Goal: Task Accomplishment & Management: Use online tool/utility

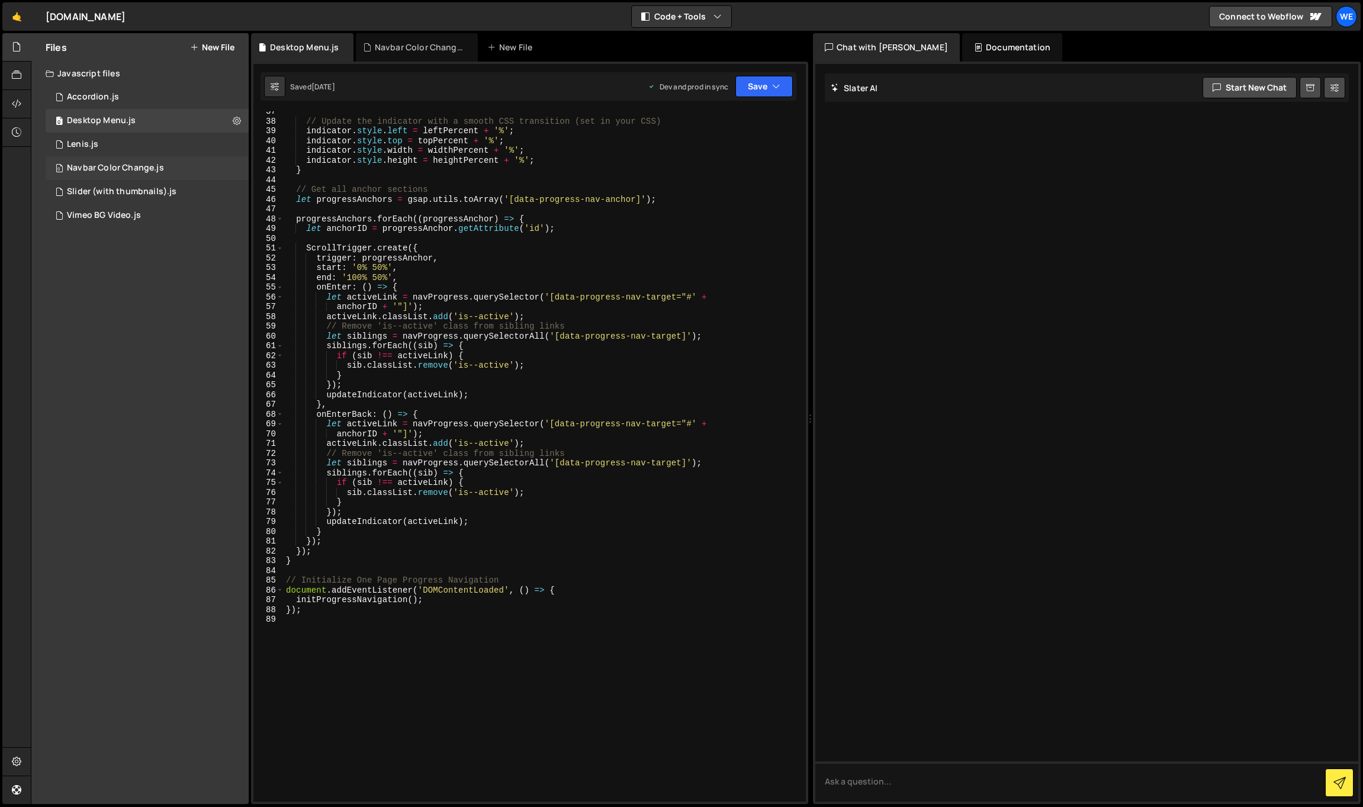
scroll to position [356, 0]
click at [176, 191] on div "0 Slider (with thumbnails).js 0" at bounding box center [147, 192] width 203 height 24
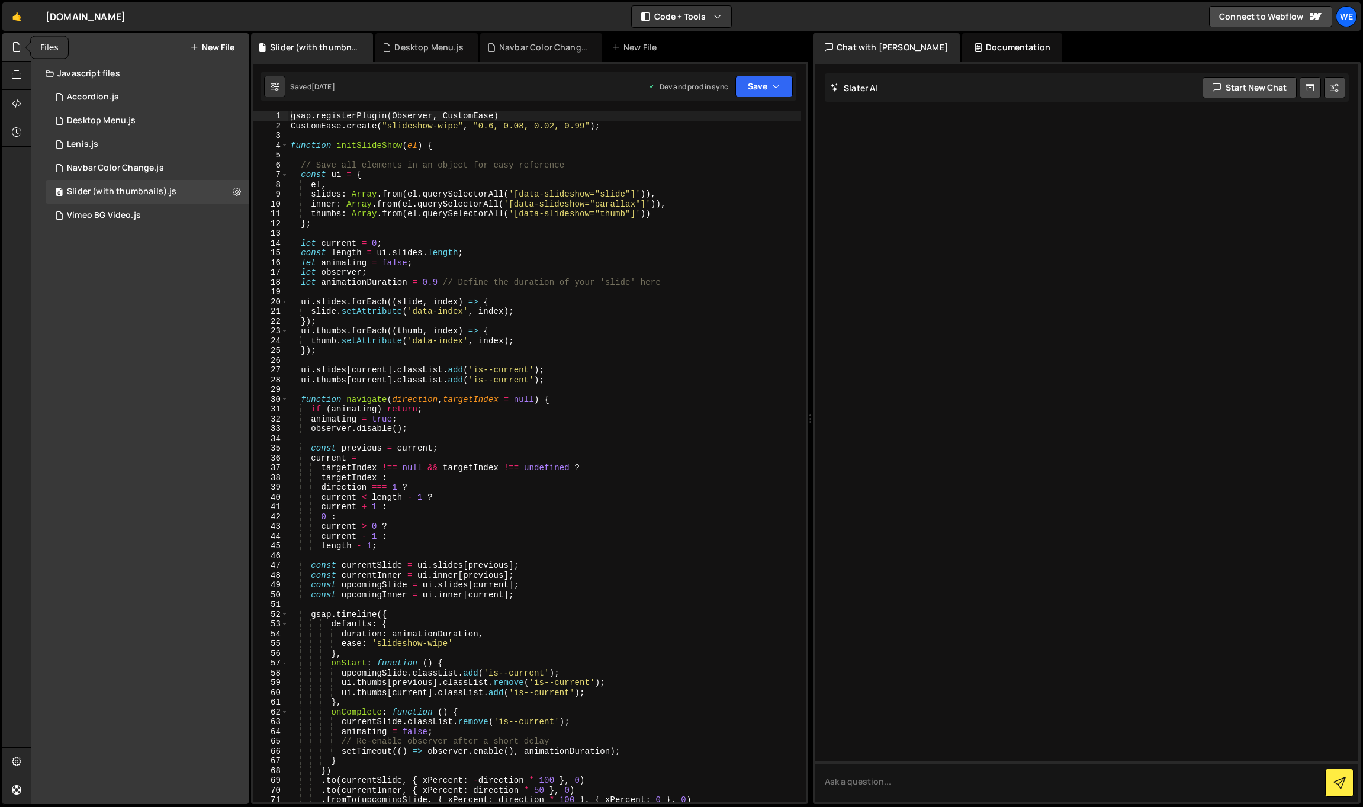
click at [20, 48] on icon at bounding box center [16, 46] width 9 height 13
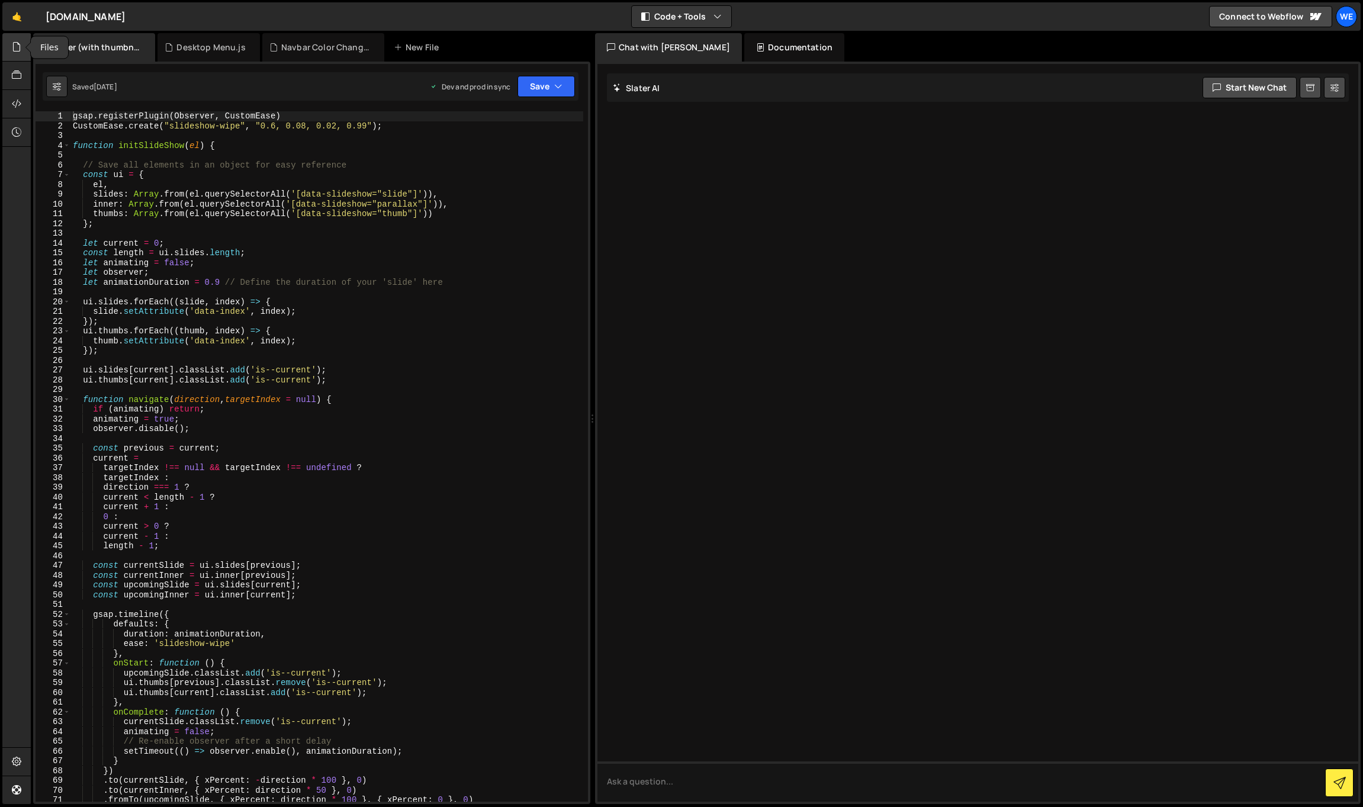
click at [18, 42] on icon at bounding box center [16, 46] width 9 height 13
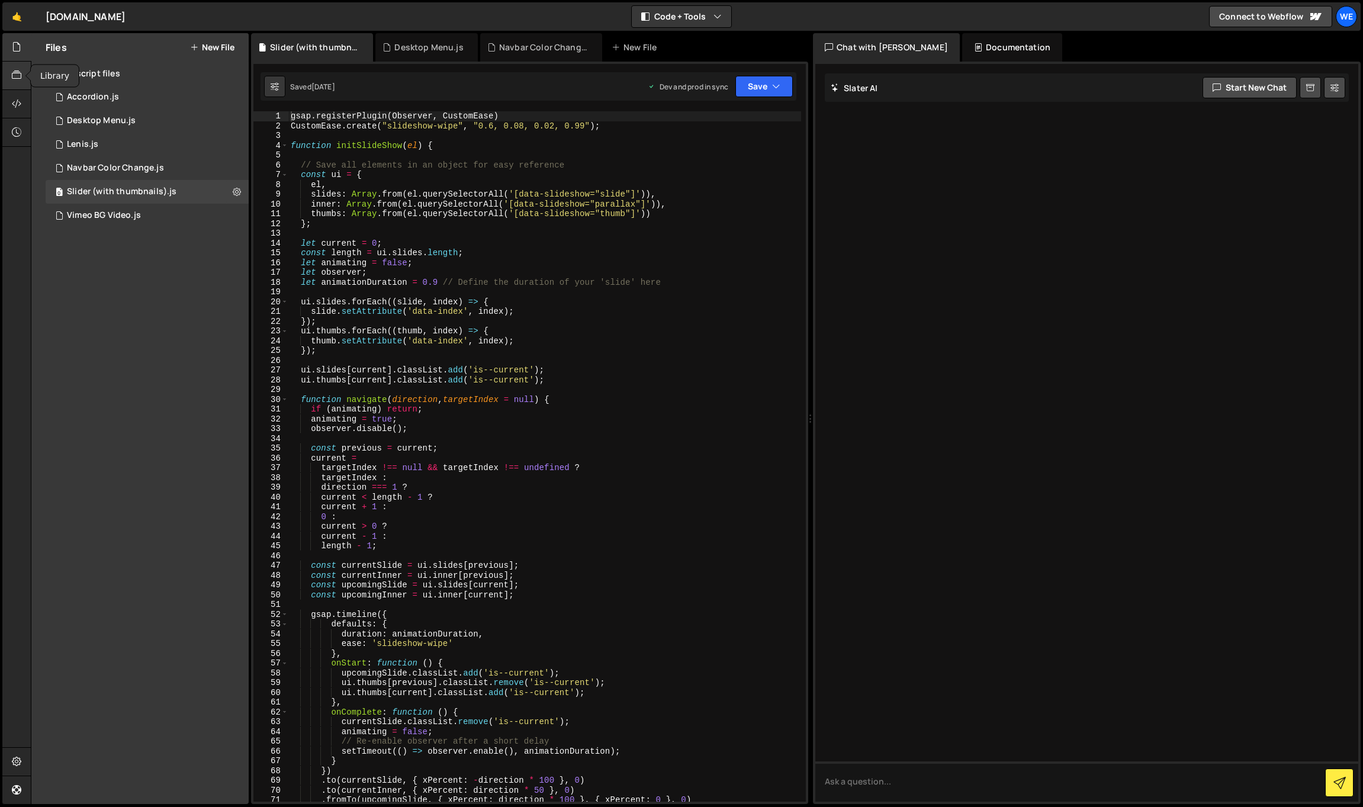
click at [15, 73] on icon at bounding box center [16, 75] width 9 height 13
click at [18, 46] on icon at bounding box center [16, 46] width 9 height 13
click at [21, 20] on link "🤙" at bounding box center [16, 16] width 29 height 28
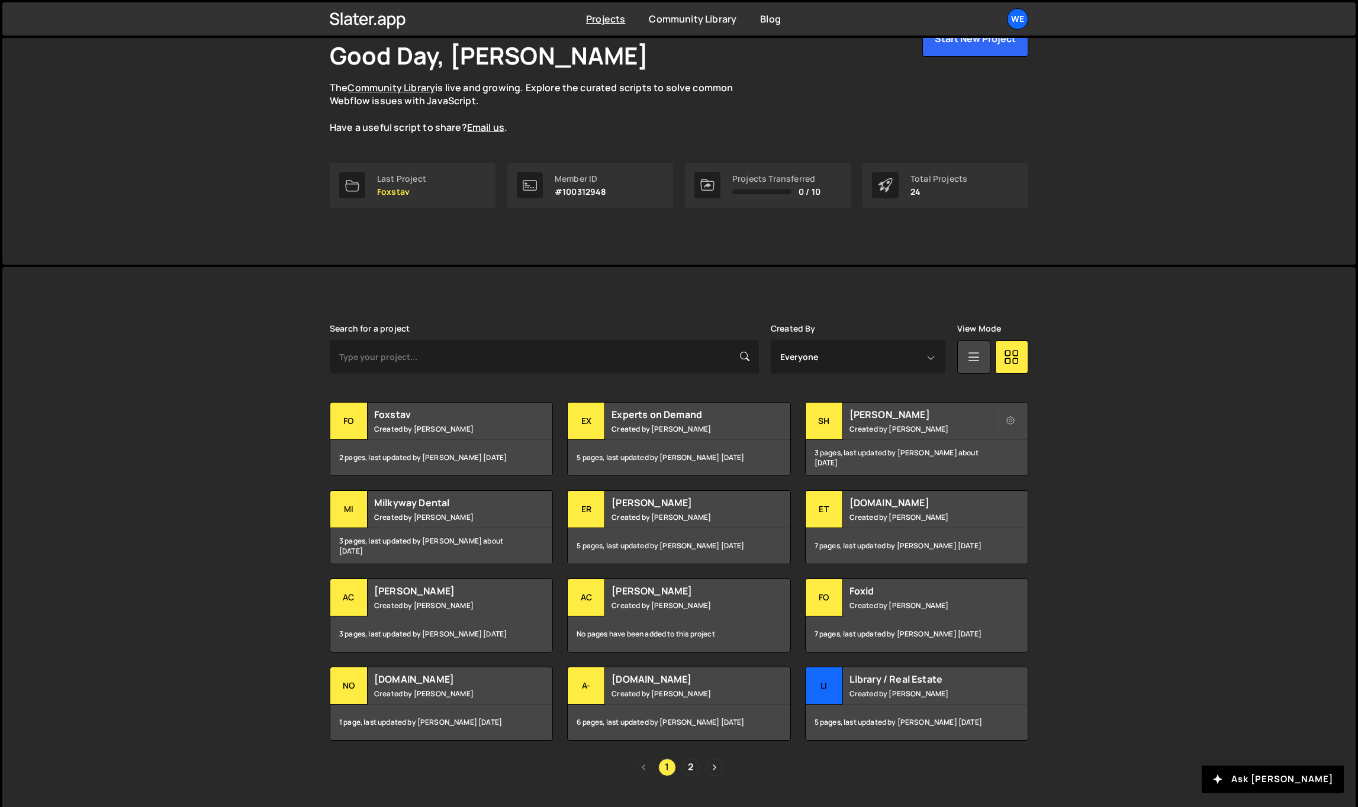
scroll to position [90, 0]
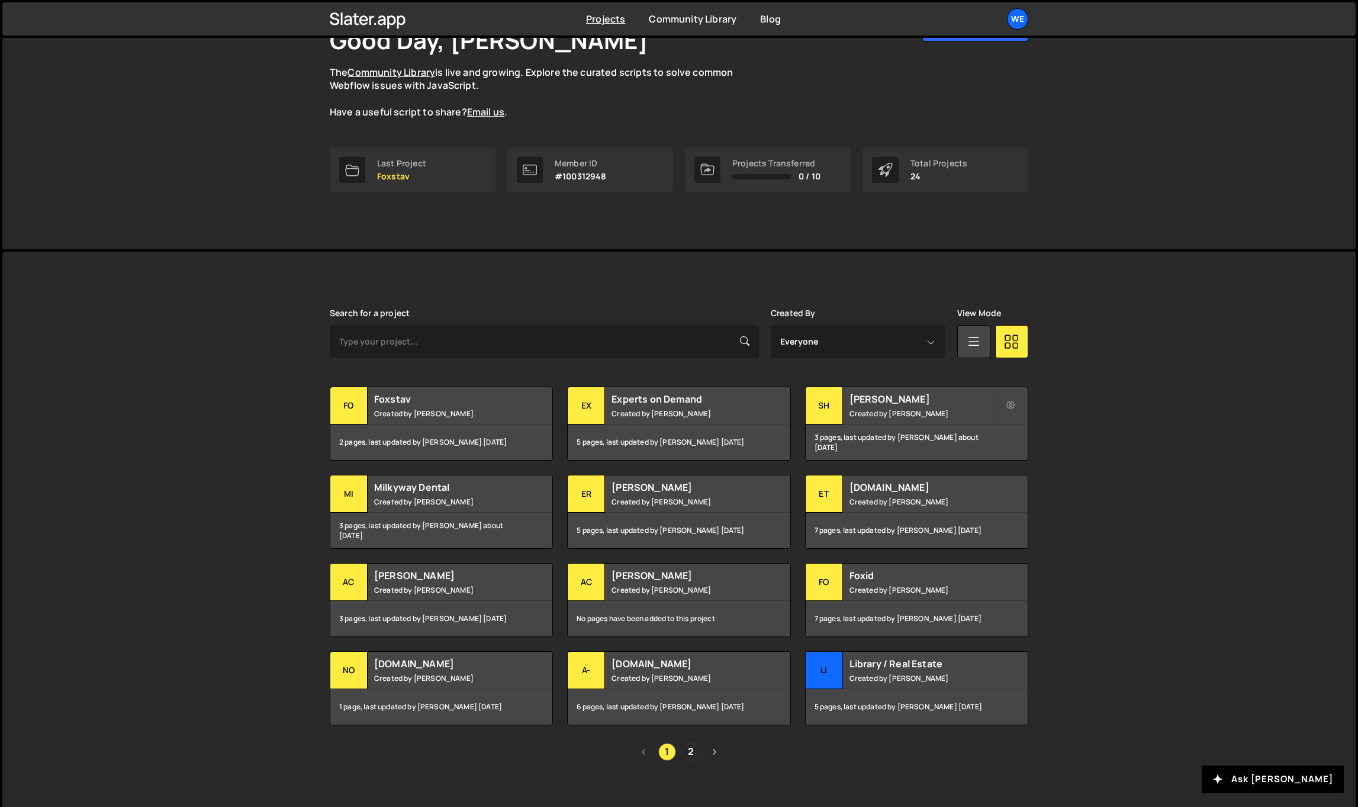
click at [717, 752] on link "Next page" at bounding box center [715, 752] width 18 height 18
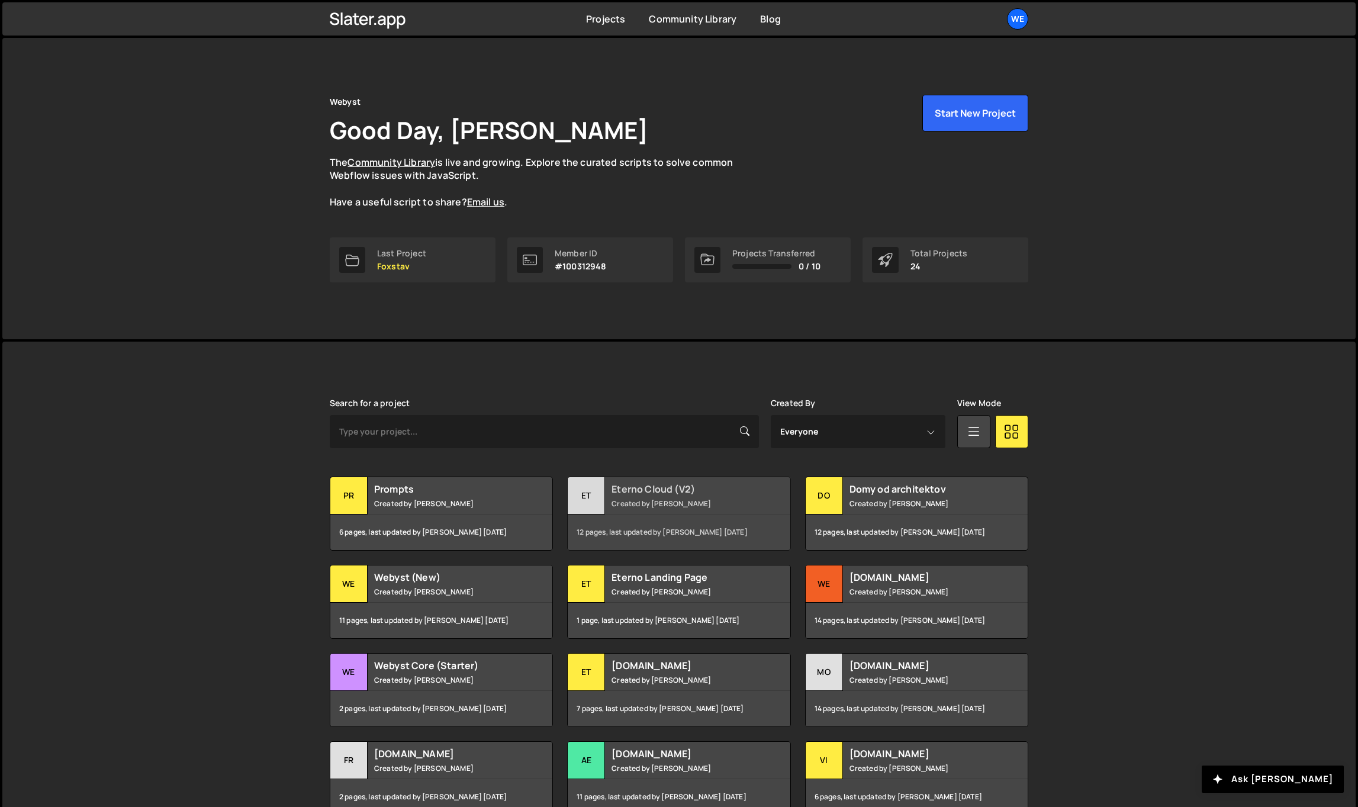
click at [723, 502] on small "Created by [PERSON_NAME]" at bounding box center [683, 504] width 143 height 10
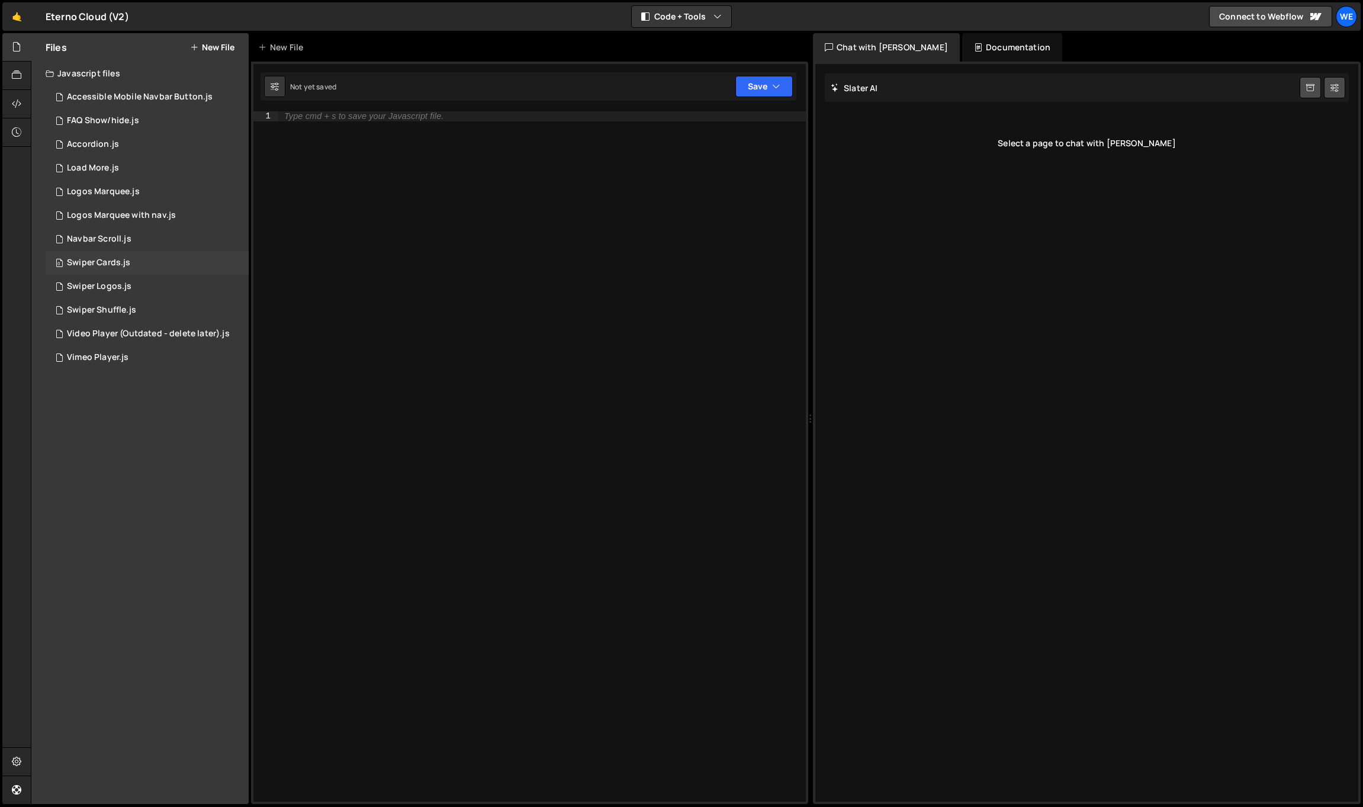
click at [163, 262] on div "0 Swiper Cards.js 0" at bounding box center [147, 263] width 203 height 24
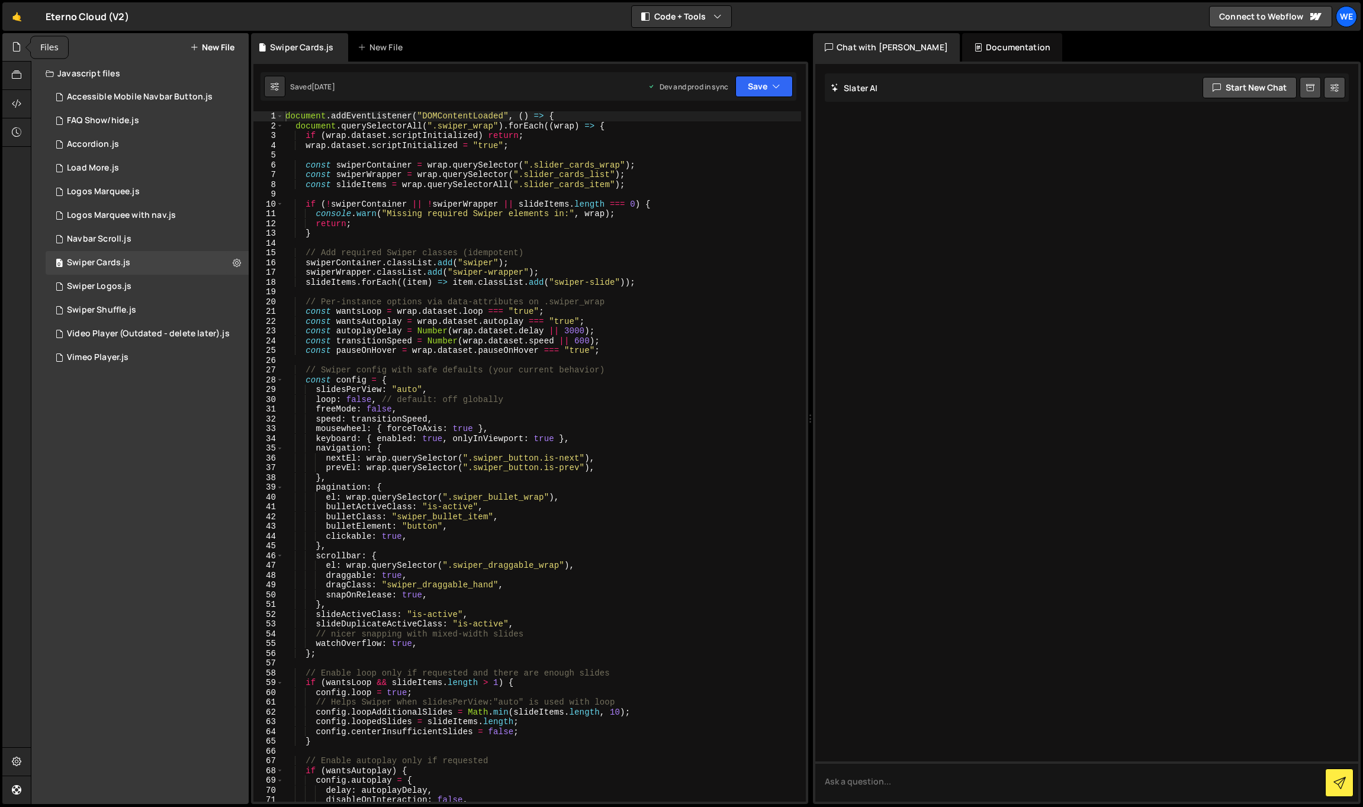
click at [15, 44] on icon at bounding box center [16, 46] width 9 height 13
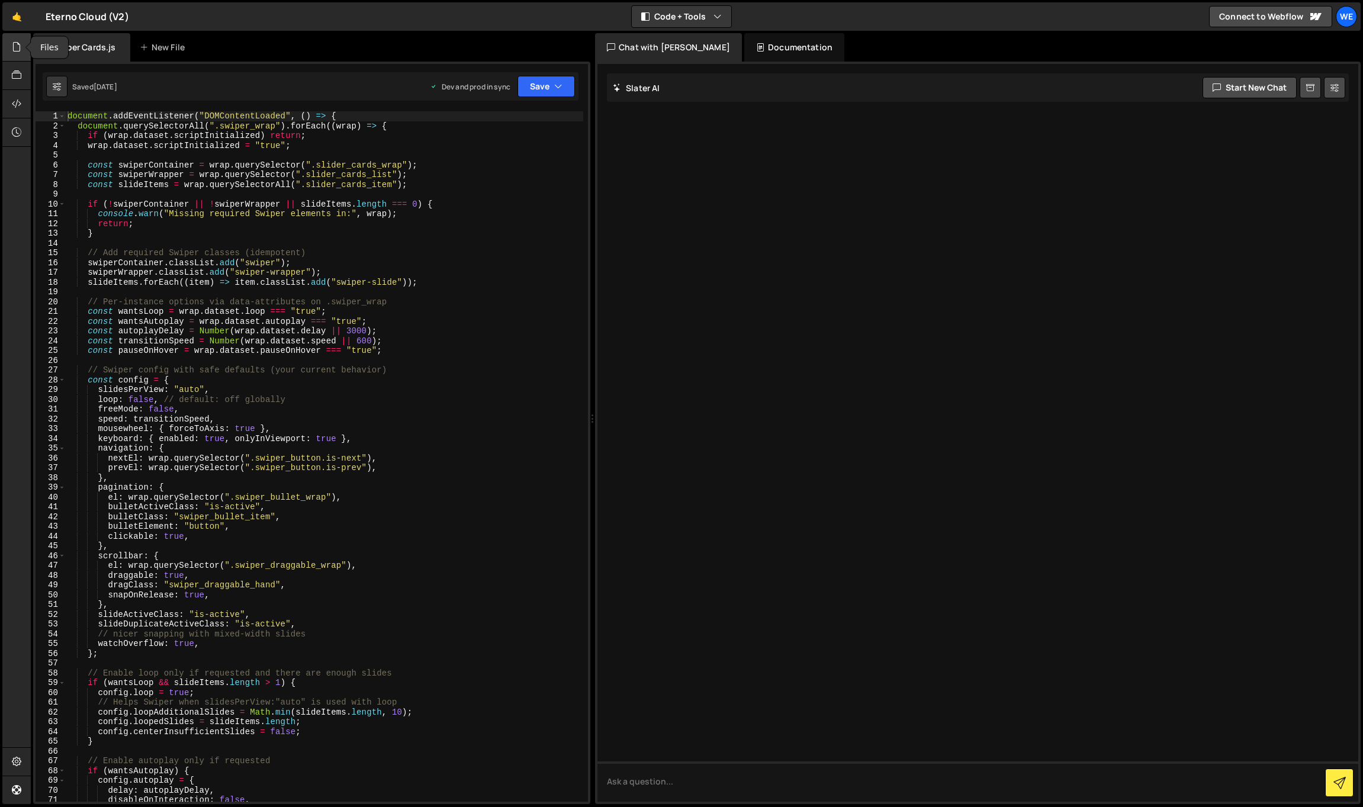
click at [15, 46] on icon at bounding box center [16, 46] width 9 height 13
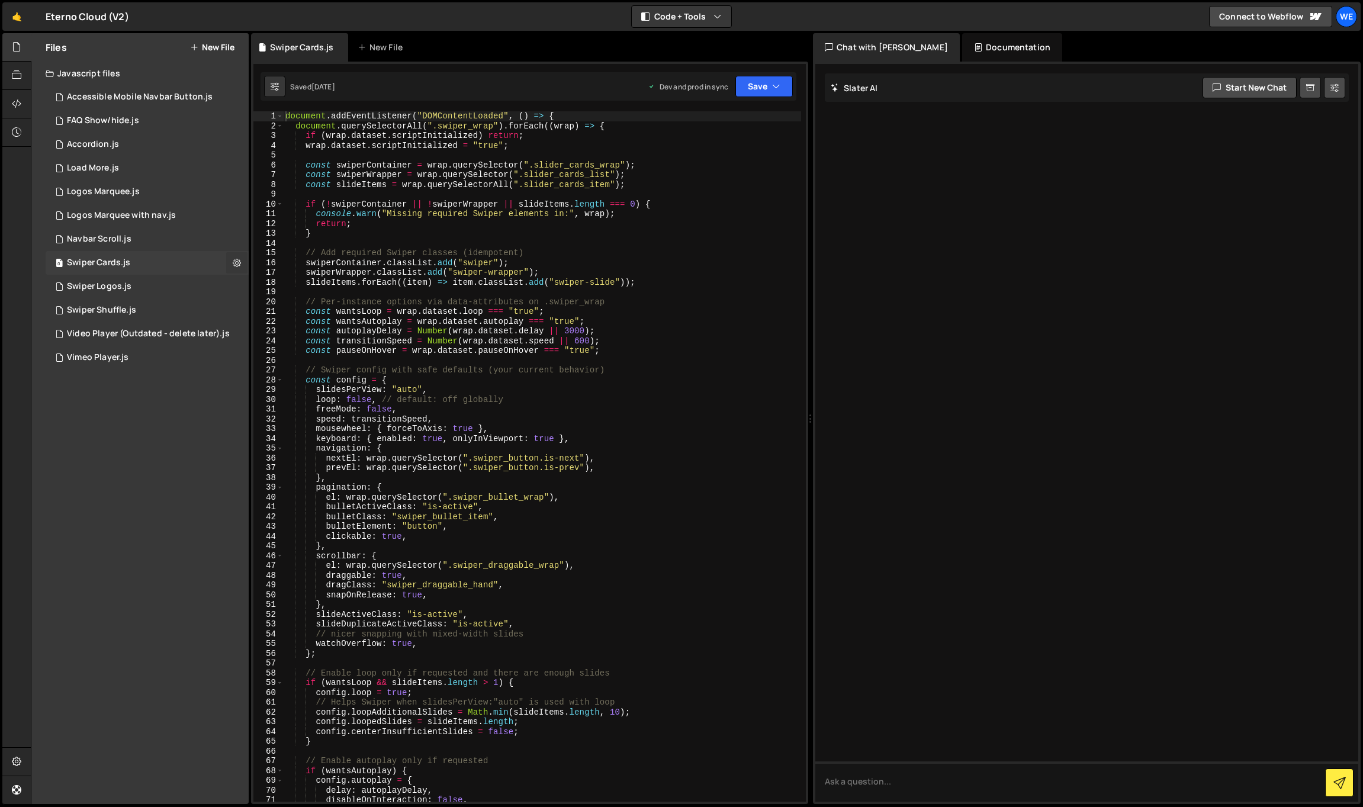
click at [236, 263] on icon at bounding box center [237, 262] width 8 height 11
click at [780, 83] on icon "button" at bounding box center [776, 87] width 8 height 12
click at [15, 134] on icon at bounding box center [16, 132] width 9 height 13
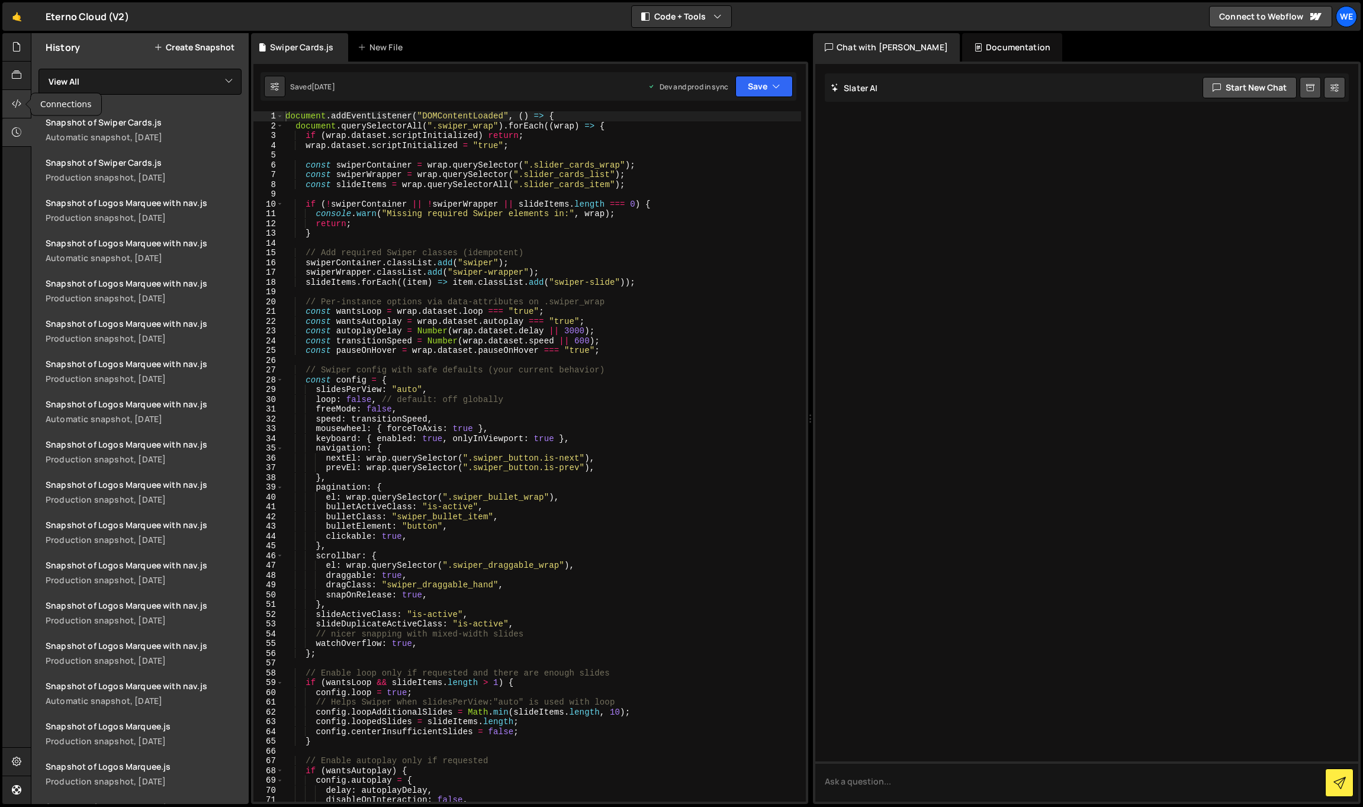
click at [22, 94] on div at bounding box center [16, 104] width 29 height 28
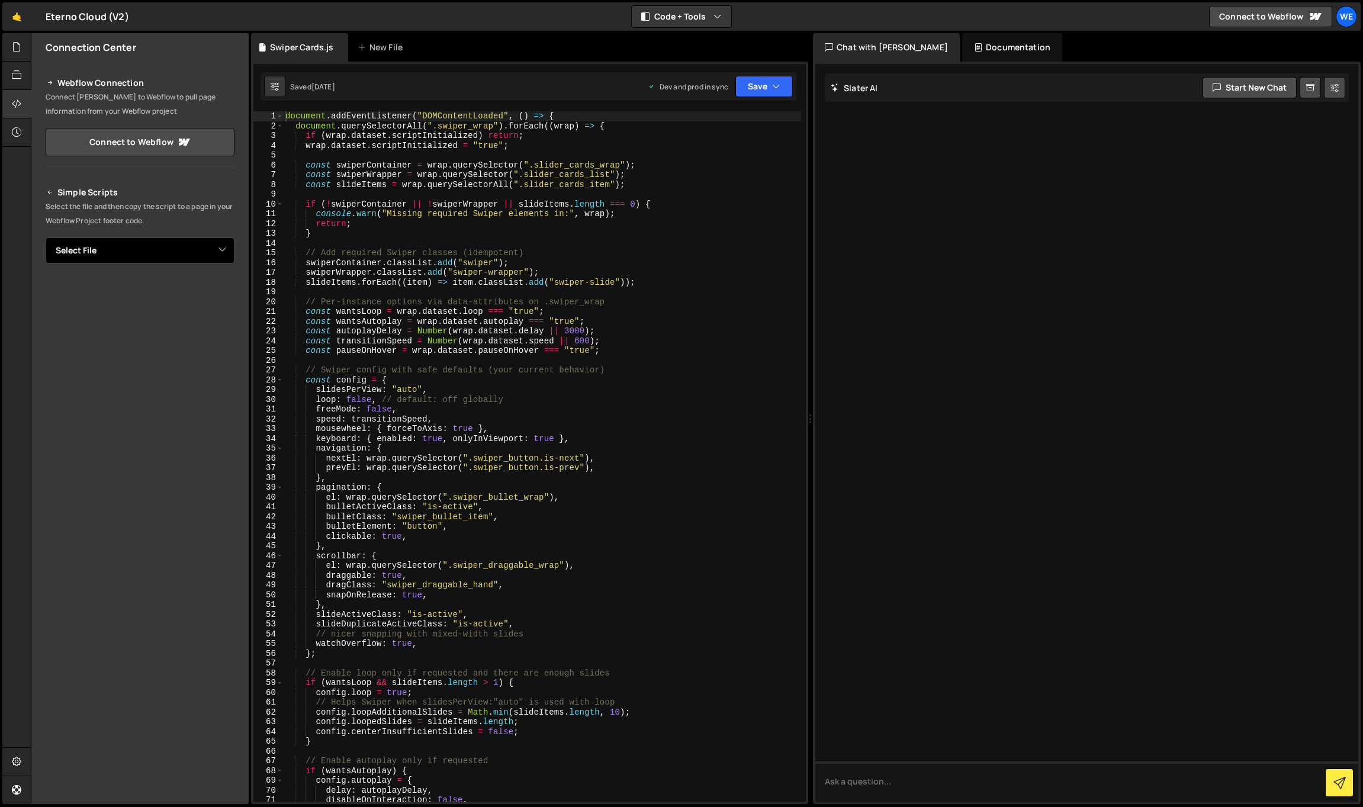
click at [217, 248] on select "Select File Accessible Mobile Navbar Button.js FAQ Show/hide.js Accordion.js Lo…" at bounding box center [140, 250] width 189 height 26
select select "36754"
click at [46, 237] on select "Select File Accessible Mobile Navbar Button.js FAQ Show/hide.js Accordion.js Lo…" at bounding box center [140, 250] width 189 height 26
click at [205, 291] on icon "Button group with nested dropdown" at bounding box center [208, 291] width 7 height 12
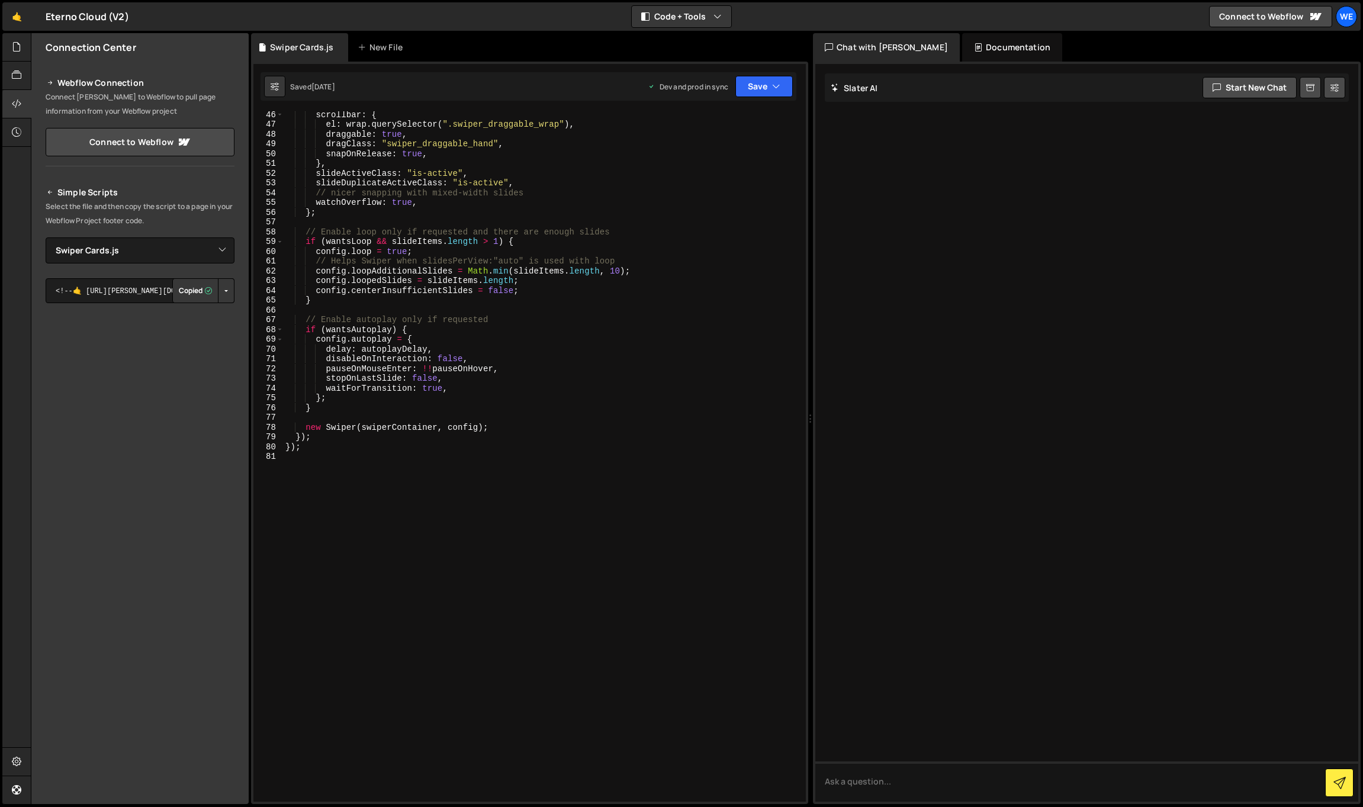
click at [456, 575] on div "scrollbar : { el : wrap . querySelector ( ".swiper_draggable_wrap" ) , draggabl…" at bounding box center [542, 465] width 518 height 710
click at [218, 250] on select "Select File Accessible Mobile Navbar Button.js FAQ Show/hide.js Accordion.js Lo…" at bounding box center [140, 250] width 189 height 26
click at [232, 292] on button "Button group with nested dropdown" at bounding box center [226, 290] width 17 height 25
click at [211, 311] on link "Copy Staging Script" at bounding box center [176, 313] width 116 height 17
click at [387, 529] on div "scrollbar : { el : wrap . querySelector ( ".swiper_draggable_wrap" ) , draggabl…" at bounding box center [542, 465] width 518 height 710
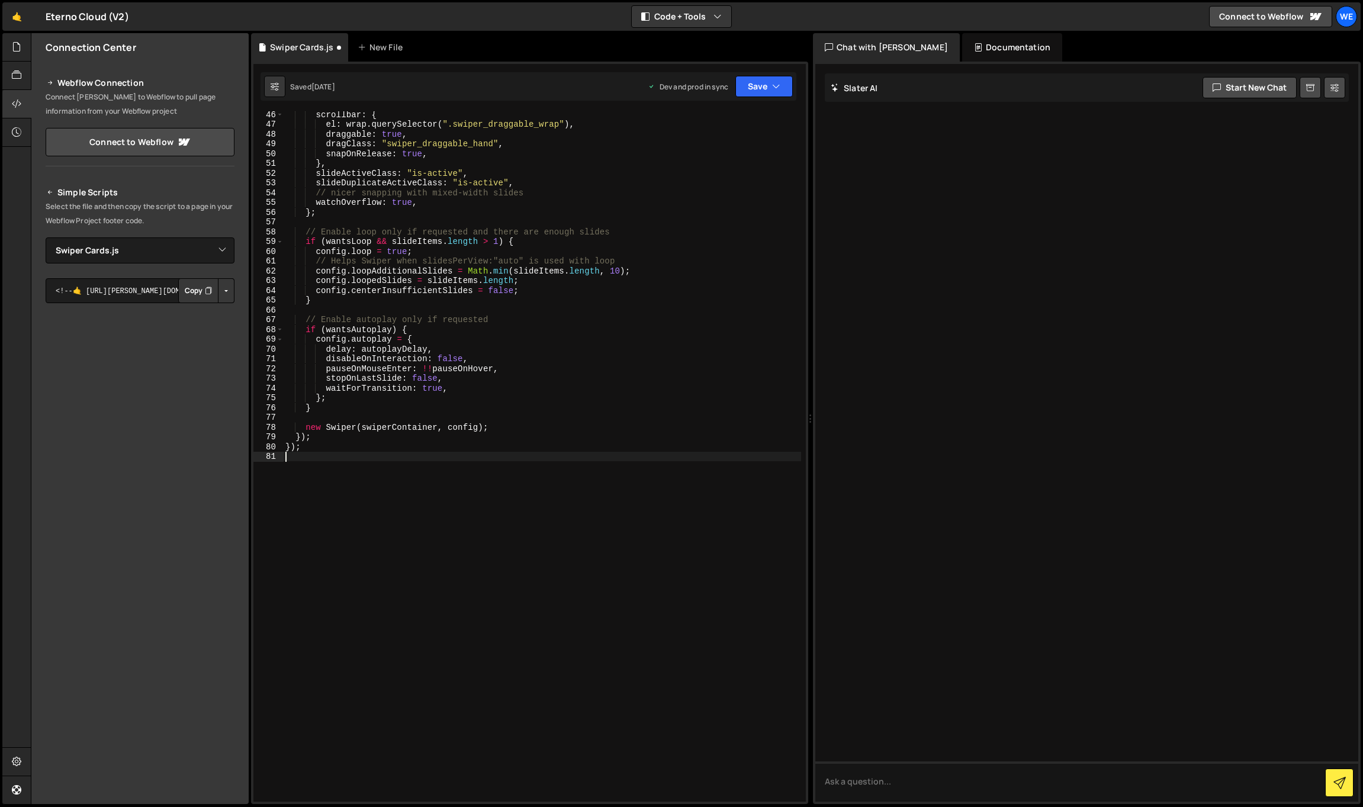
paste textarea "<script src="https://slater.app/14200/36754.js"></script>"
type textarea "<script src="https://slater.app/14200/36754.js"></script>"
click at [16, 46] on icon at bounding box center [16, 46] width 9 height 13
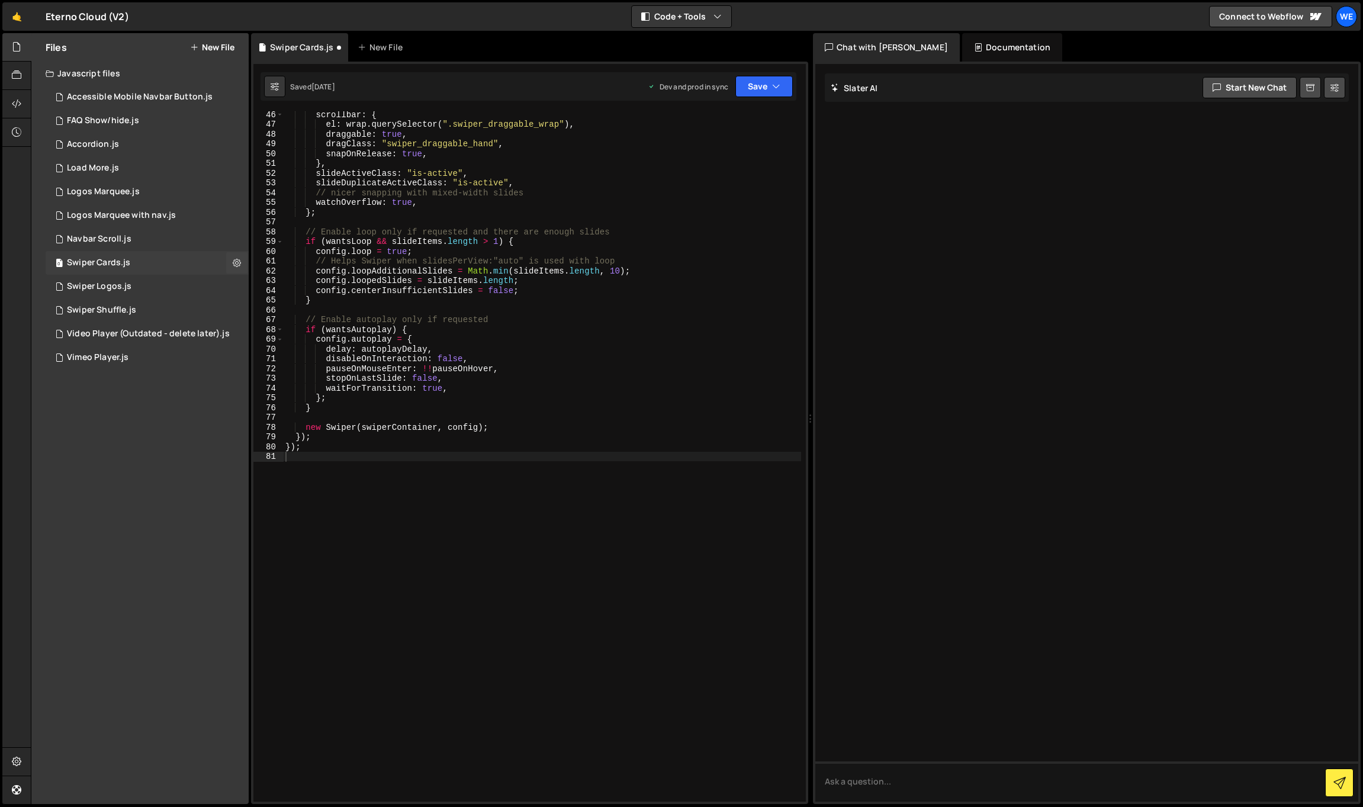
click at [154, 263] on div "0 Swiper Cards.js 0" at bounding box center [147, 263] width 203 height 24
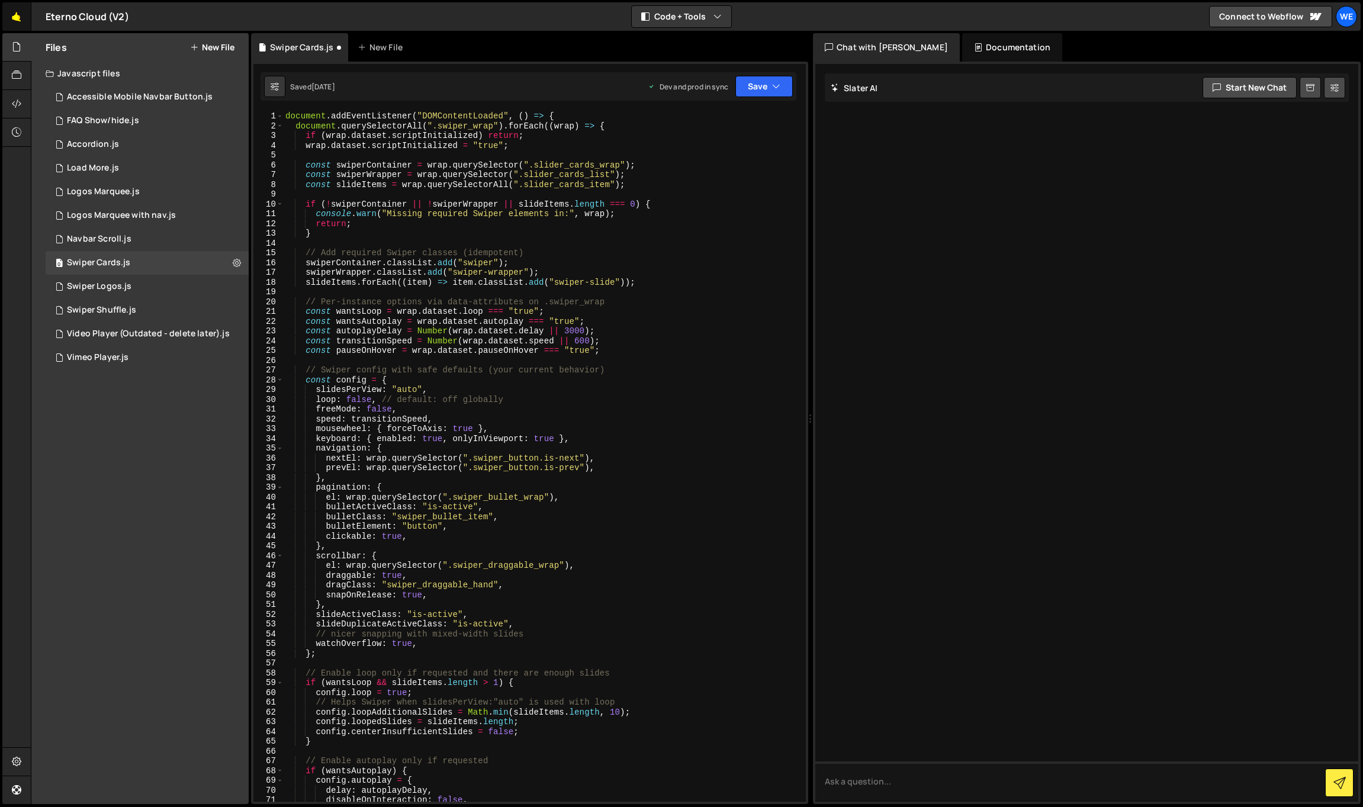
click at [15, 15] on link "🤙" at bounding box center [16, 16] width 29 height 28
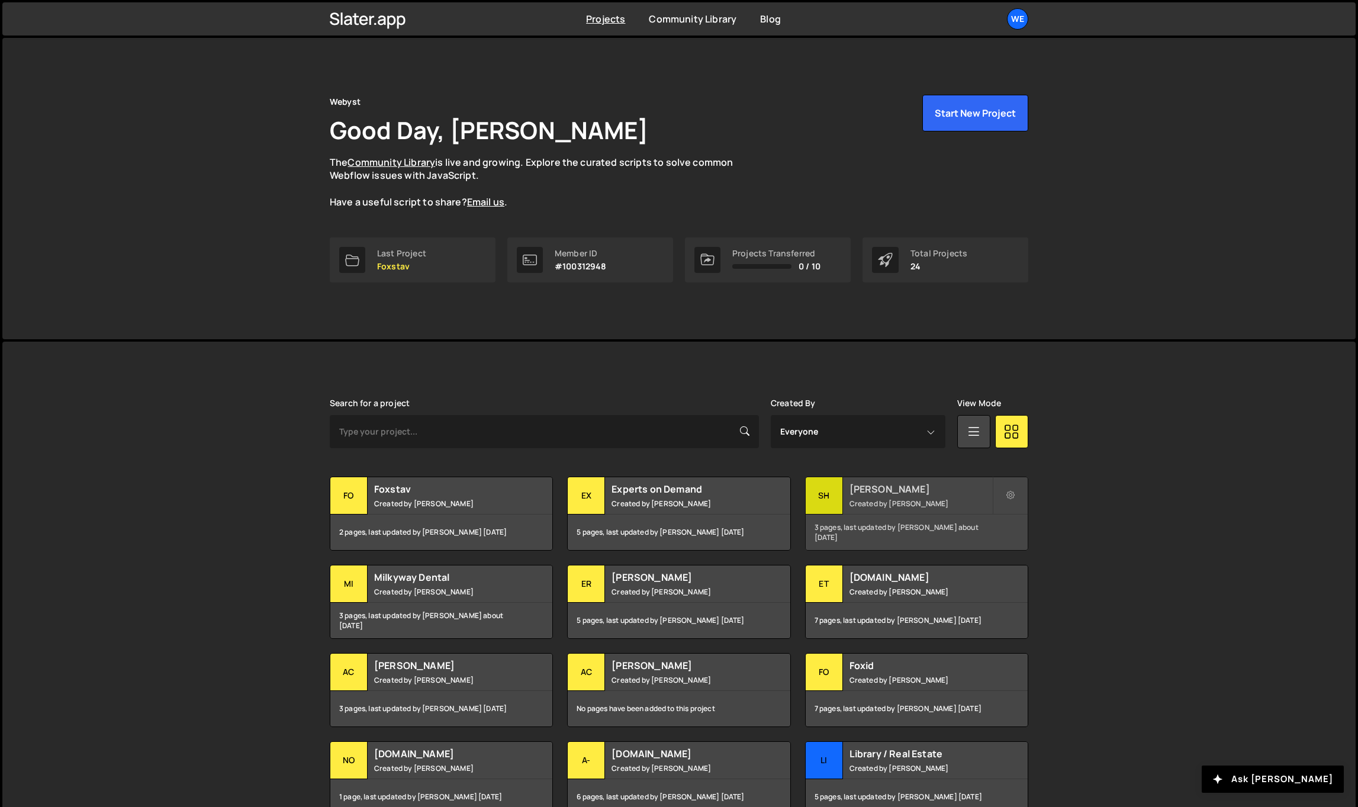
scroll to position [47, 0]
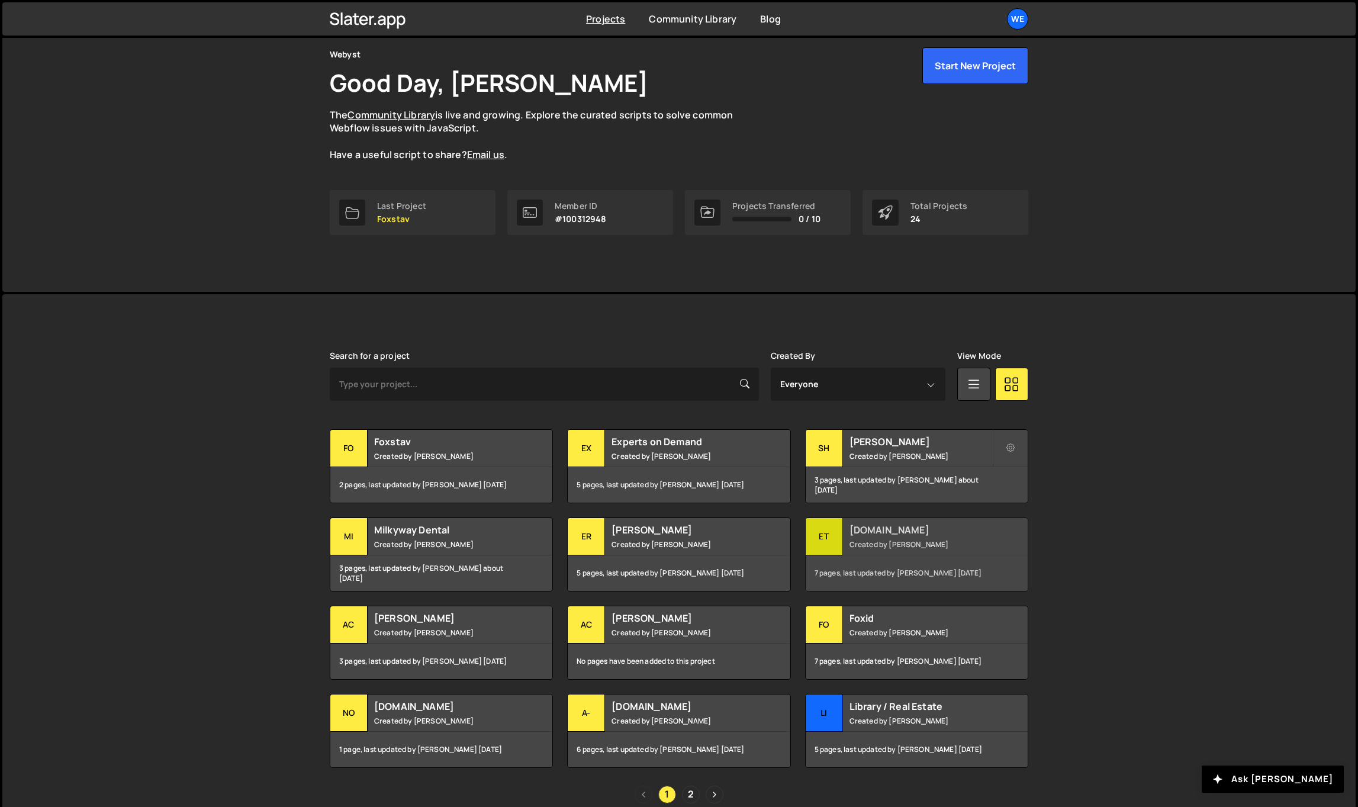
click at [907, 545] on small "Created by [PERSON_NAME]" at bounding box center [921, 544] width 143 height 10
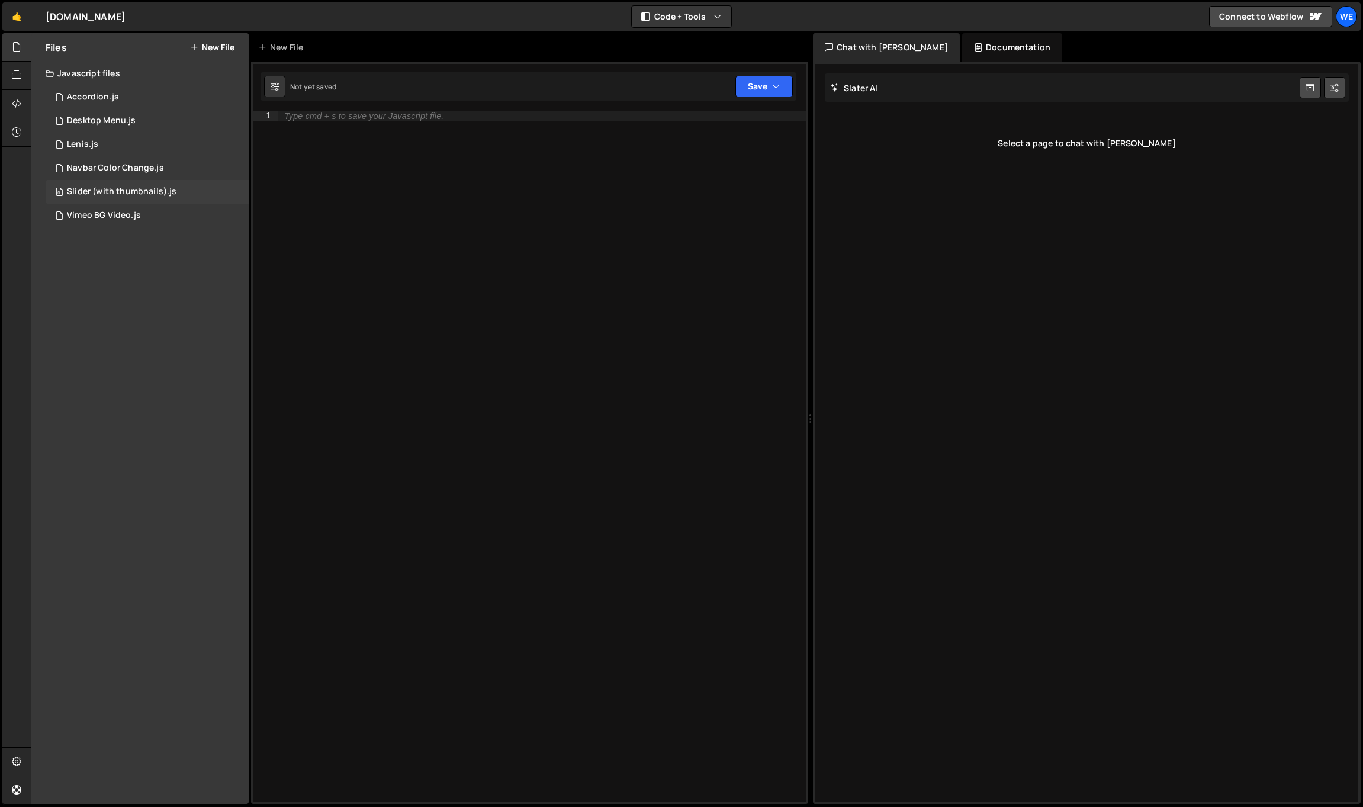
click at [190, 193] on div "0 Slider (with thumbnails).js 0" at bounding box center [147, 192] width 203 height 24
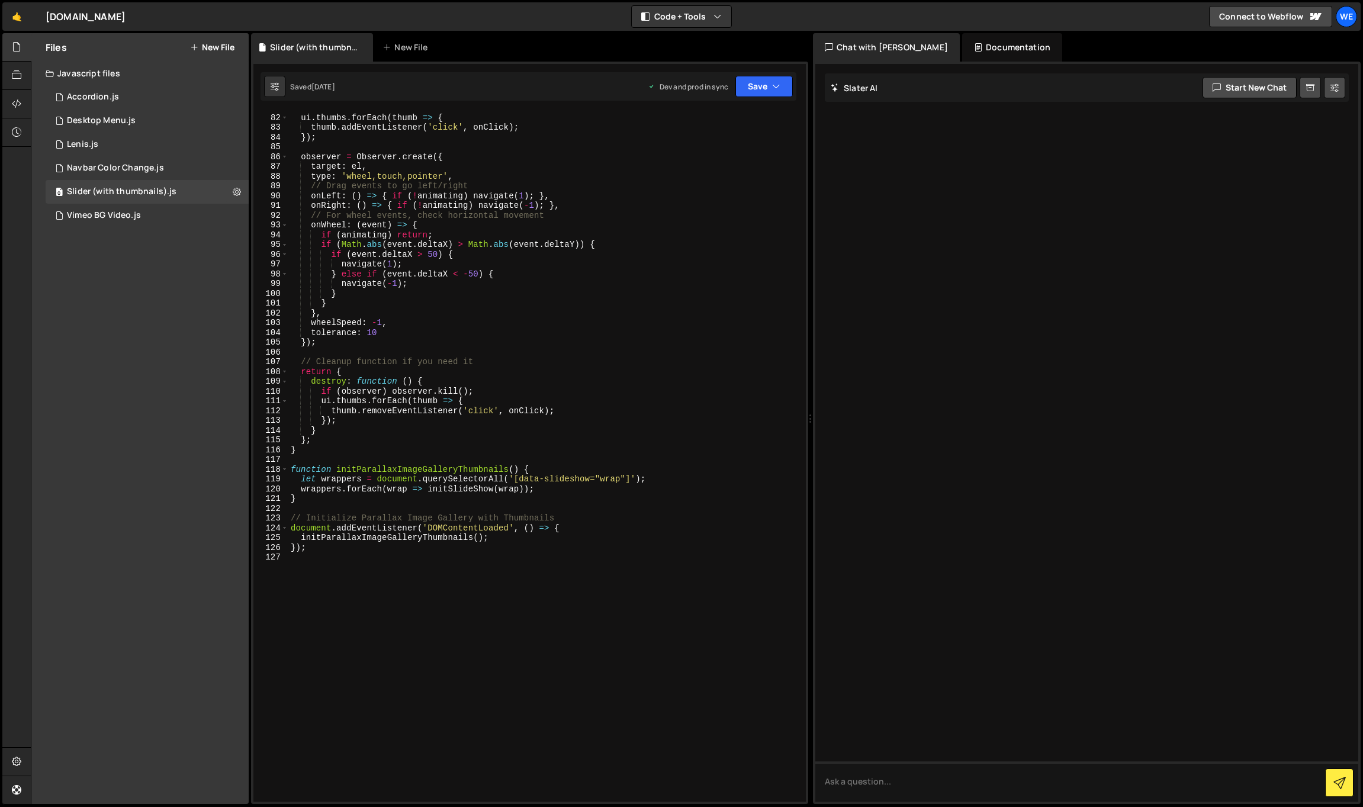
scroll to position [632, 0]
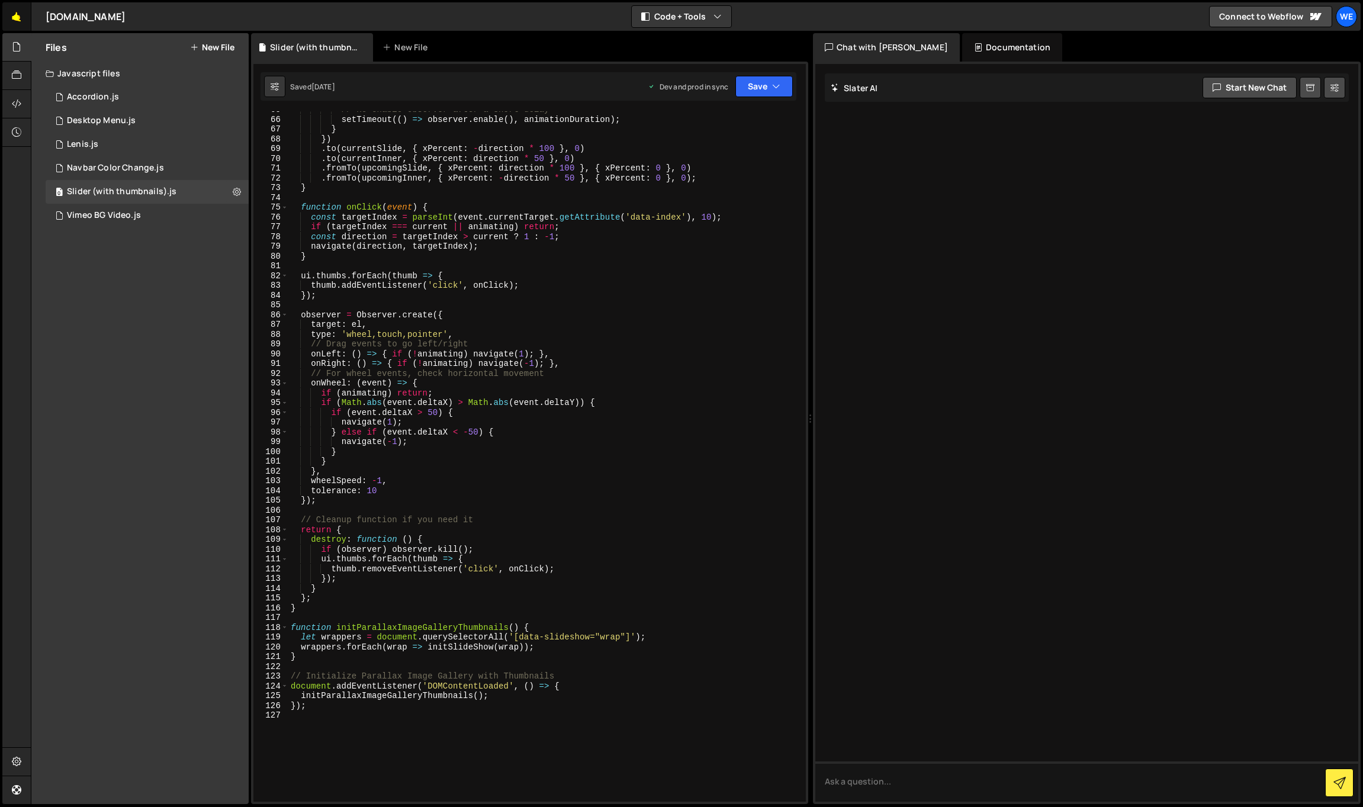
click at [16, 15] on link "🤙" at bounding box center [16, 16] width 29 height 28
